Goal: Information Seeking & Learning: Learn about a topic

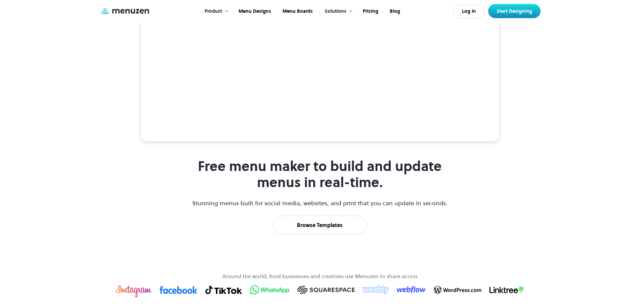
scroll to position [336, 0]
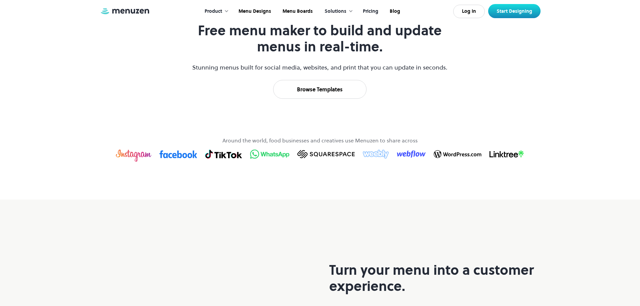
click at [375, 11] on link "Pricing" at bounding box center [369, 11] width 27 height 21
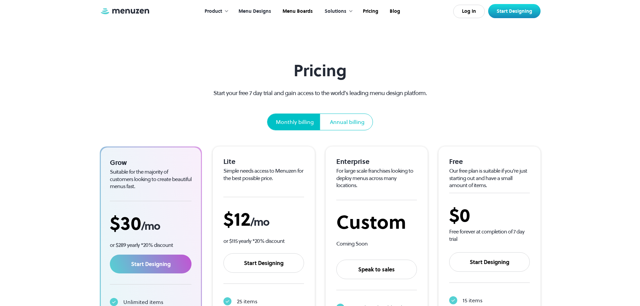
click at [251, 9] on link "Menu Designs" at bounding box center [254, 11] width 44 height 21
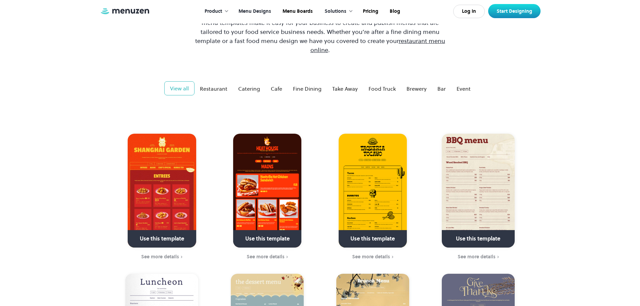
scroll to position [101, 0]
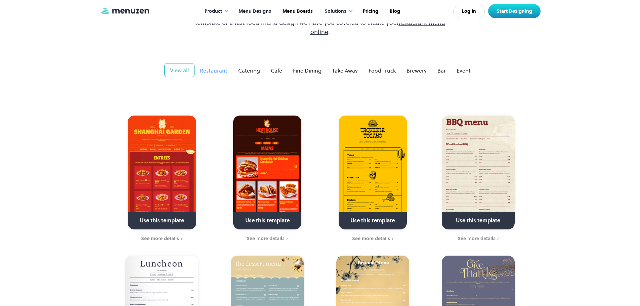
click at [220, 66] on div "Restaurant" at bounding box center [214, 70] width 28 height 8
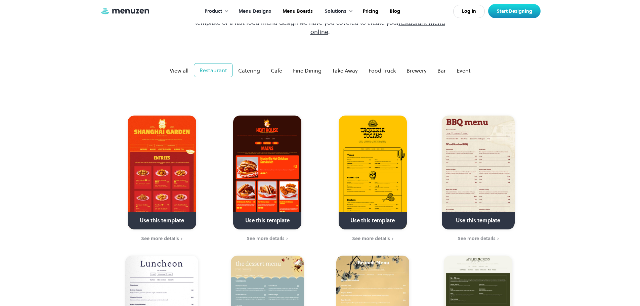
click at [345, 12] on div "Solutions" at bounding box center [335, 11] width 22 height 7
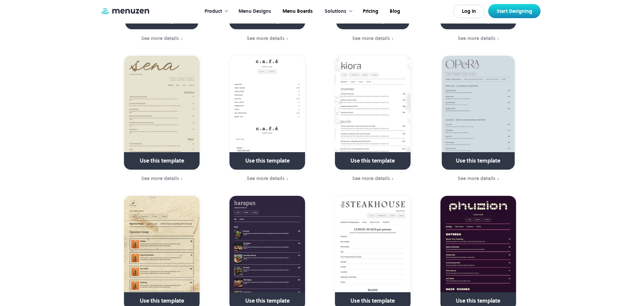
scroll to position [806, 0]
